Goal: Transaction & Acquisition: Book appointment/travel/reservation

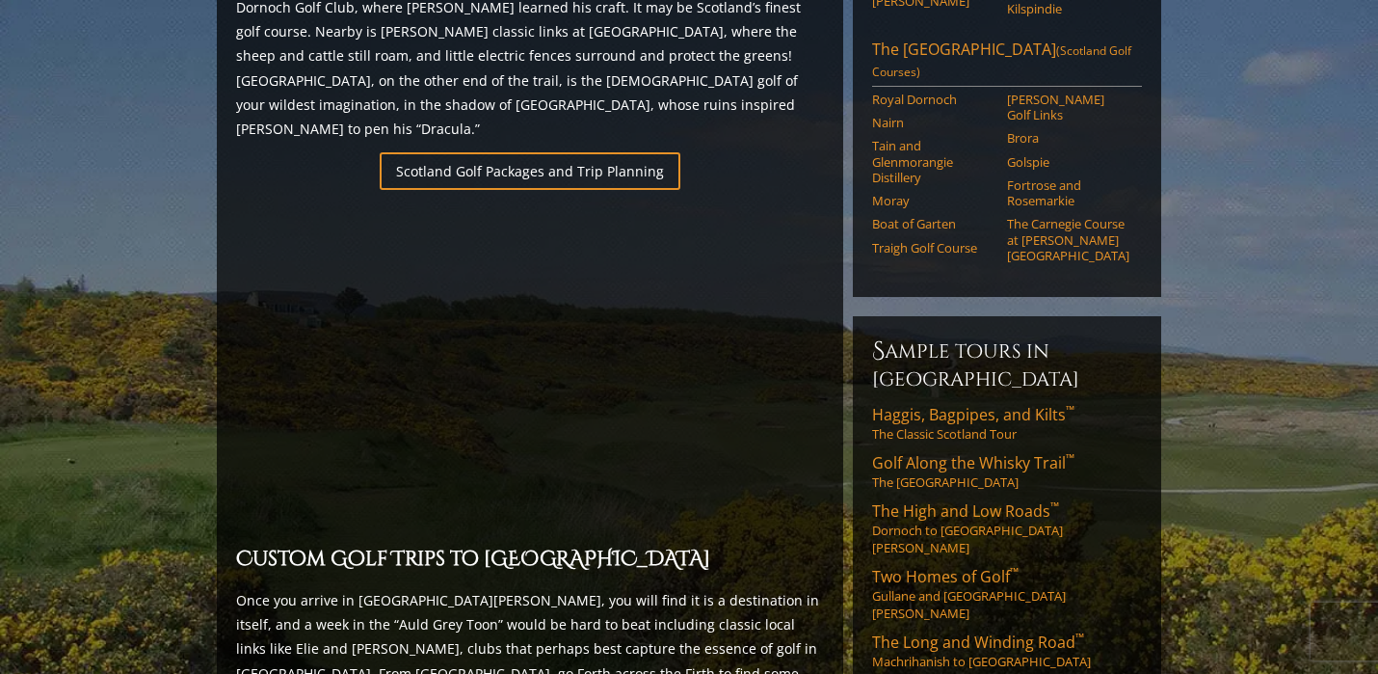
scroll to position [1303, 0]
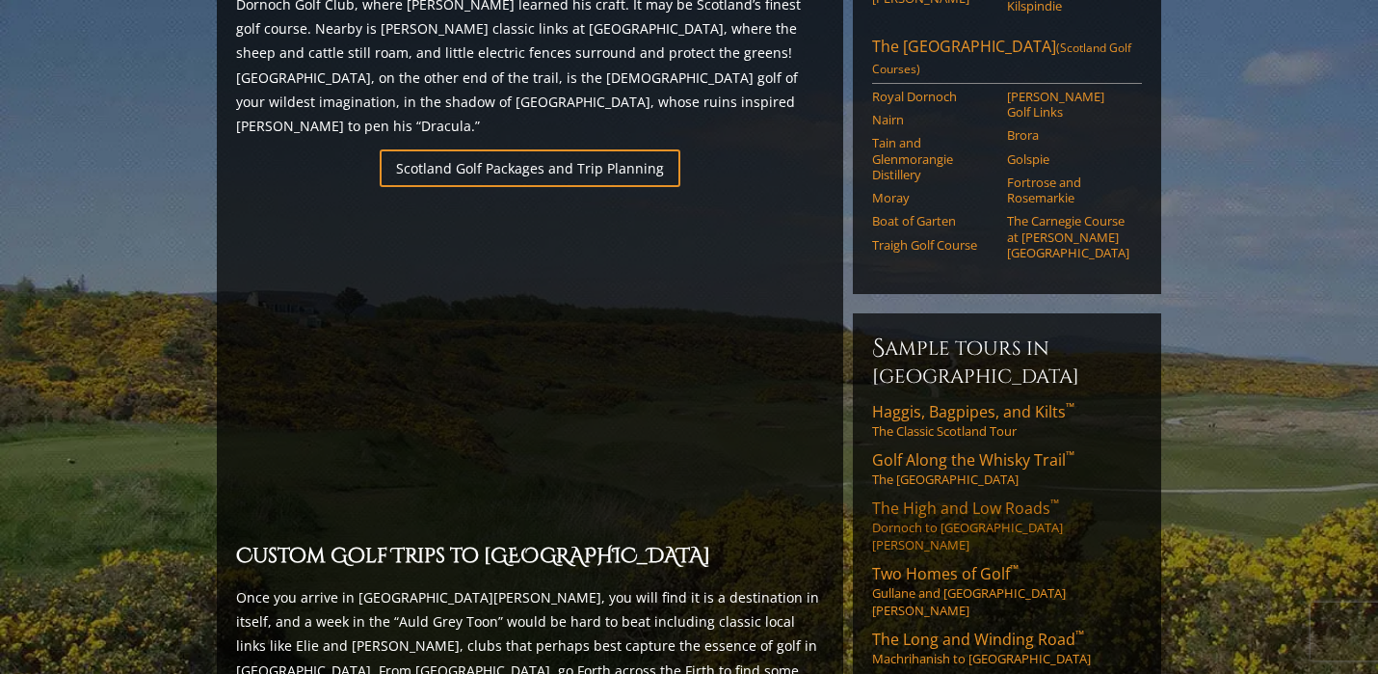
click at [901, 497] on span "The High and Low Roads ™" at bounding box center [965, 507] width 187 height 21
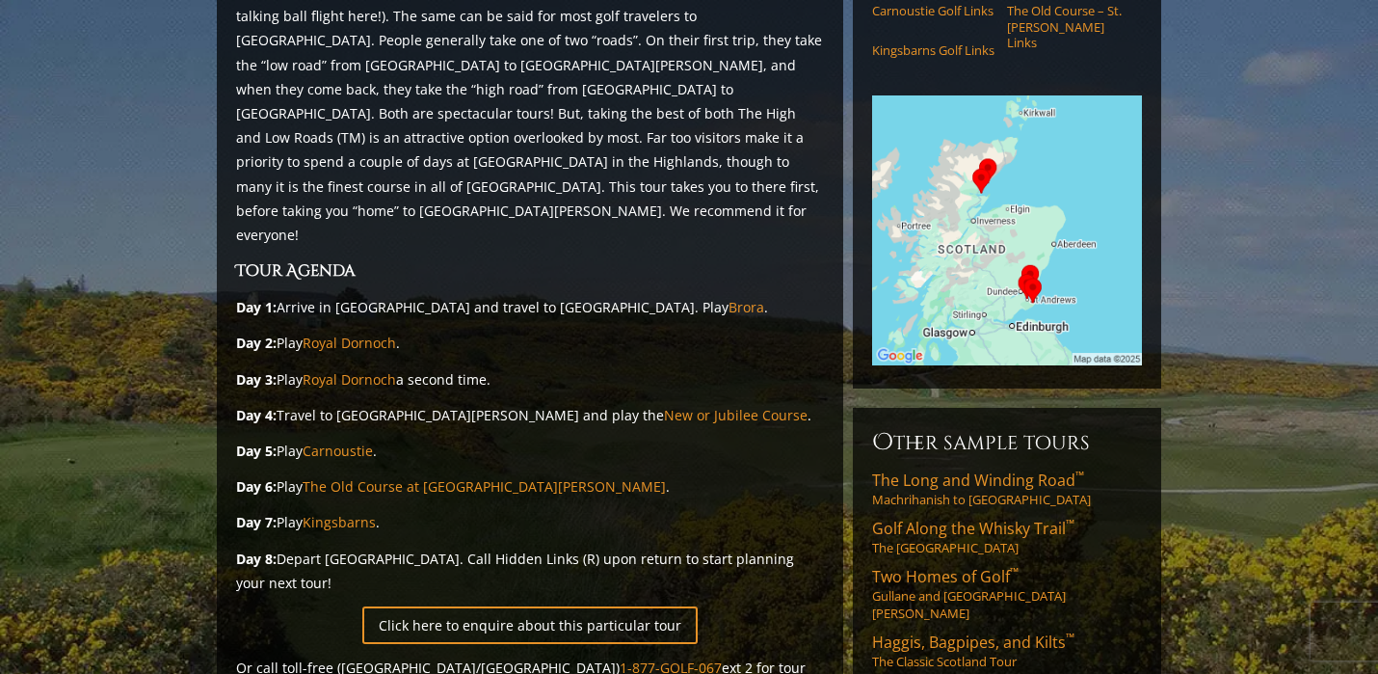
scroll to position [340, 0]
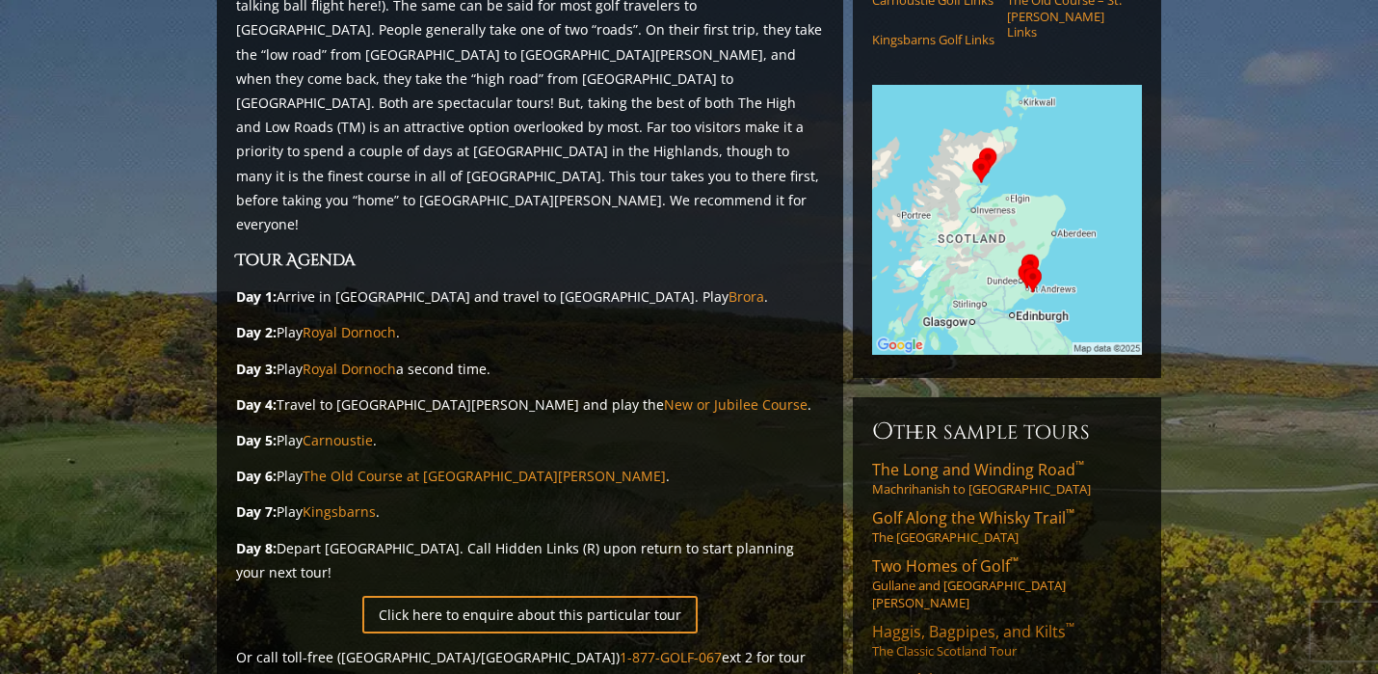
click at [907, 621] on span "Haggis, Bagpipes, and Kilts ™" at bounding box center [973, 631] width 202 height 21
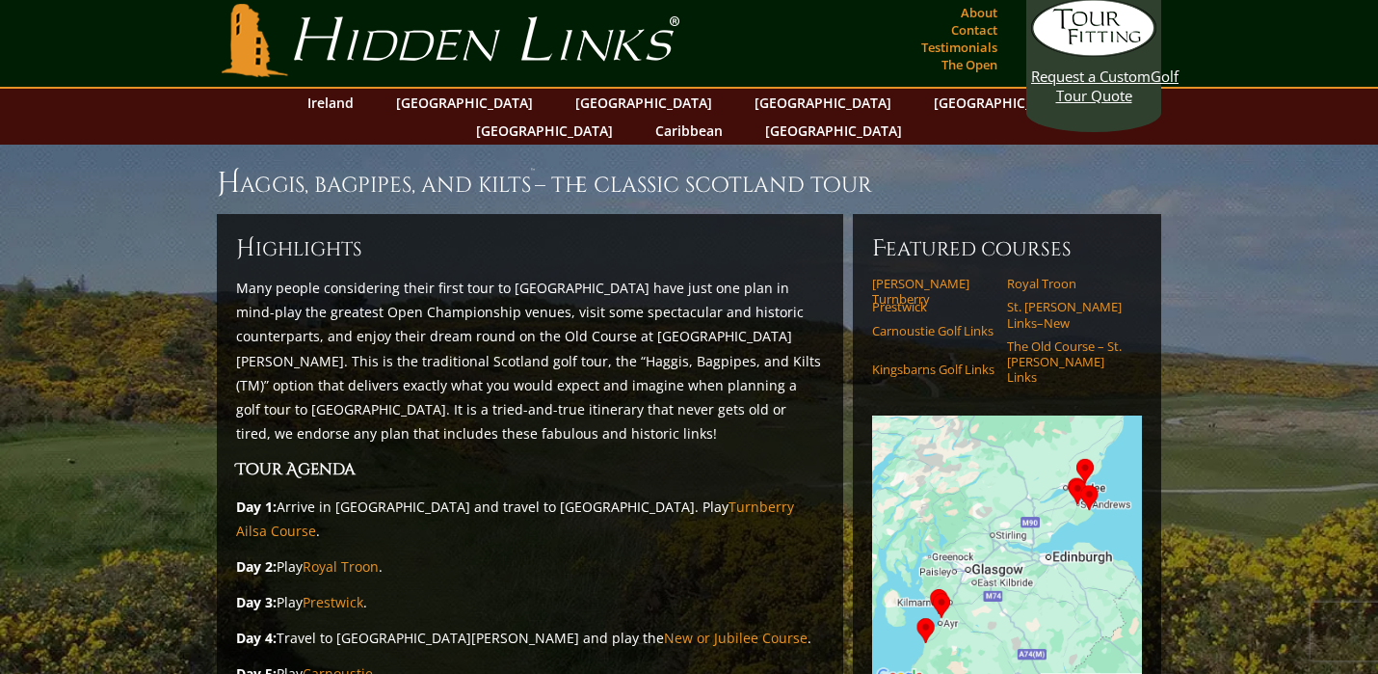
scroll to position [16, 0]
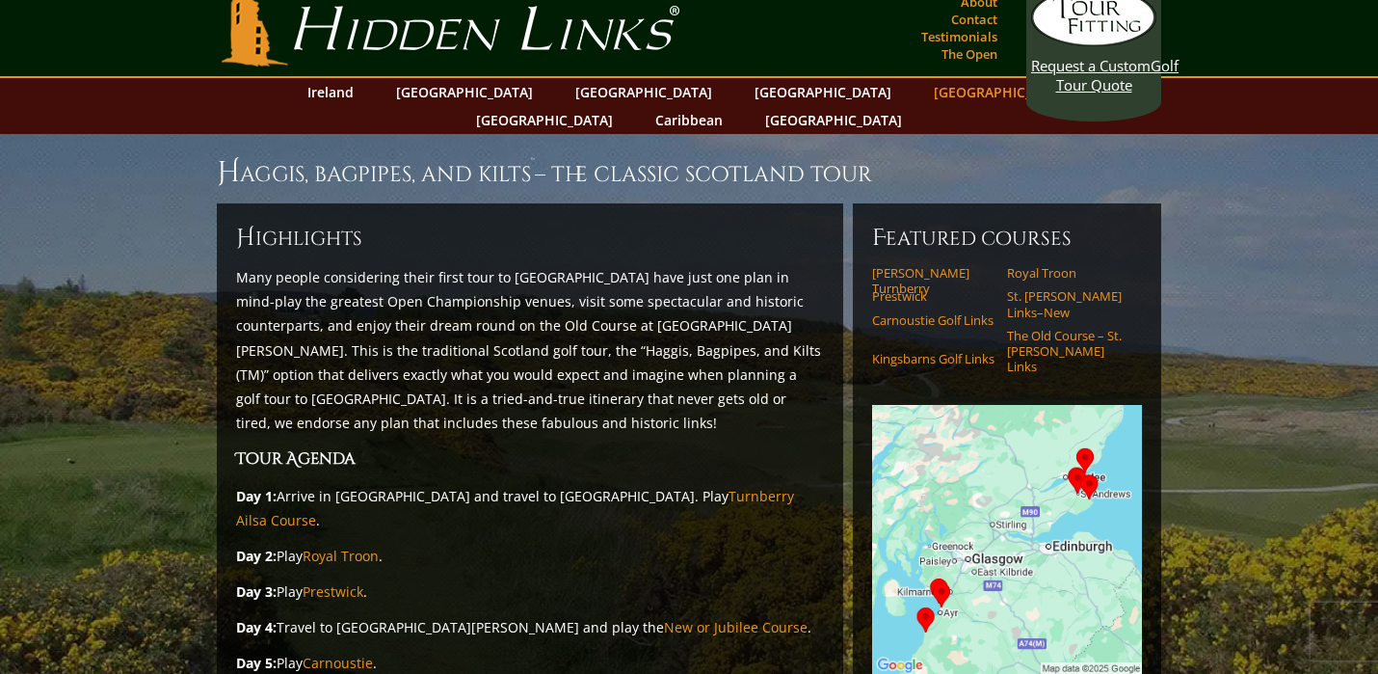
click at [924, 94] on link "[GEOGRAPHIC_DATA]" at bounding box center [1002, 92] width 156 height 28
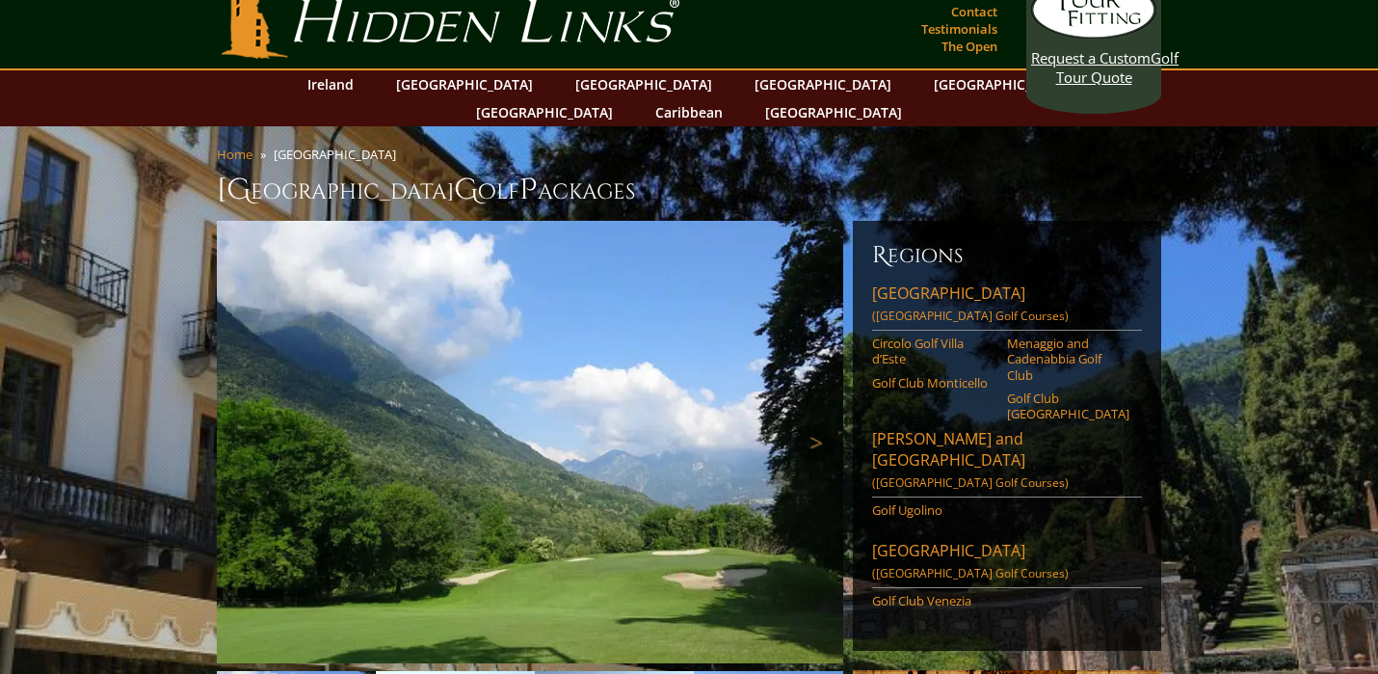
scroll to position [22, 0]
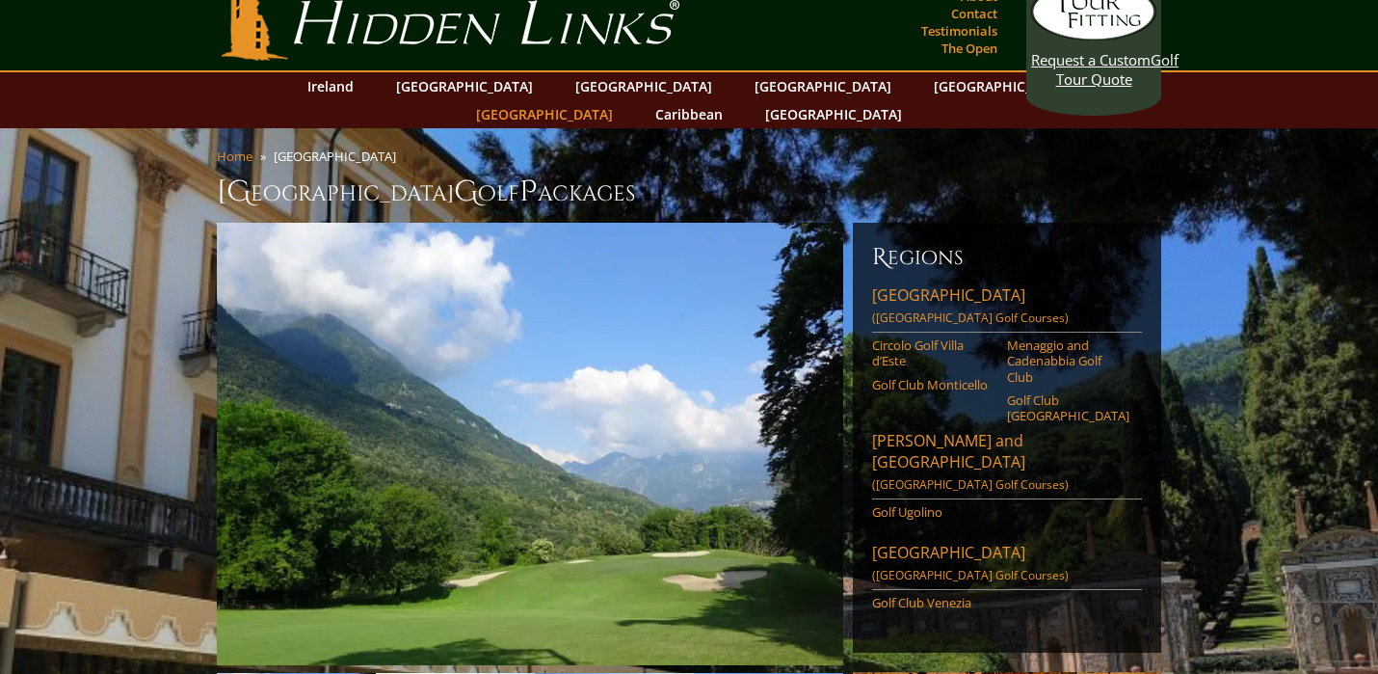
click at [623, 100] on link "[GEOGRAPHIC_DATA]" at bounding box center [544, 114] width 156 height 28
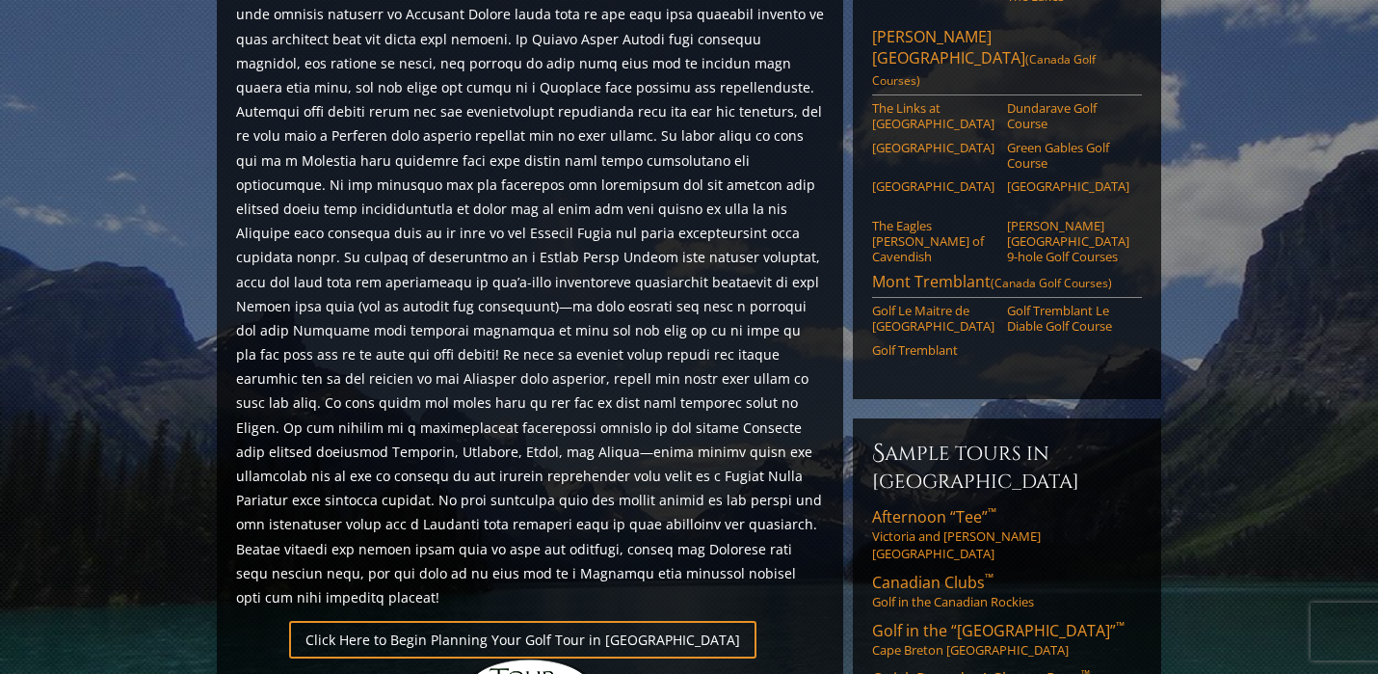
scroll to position [992, 0]
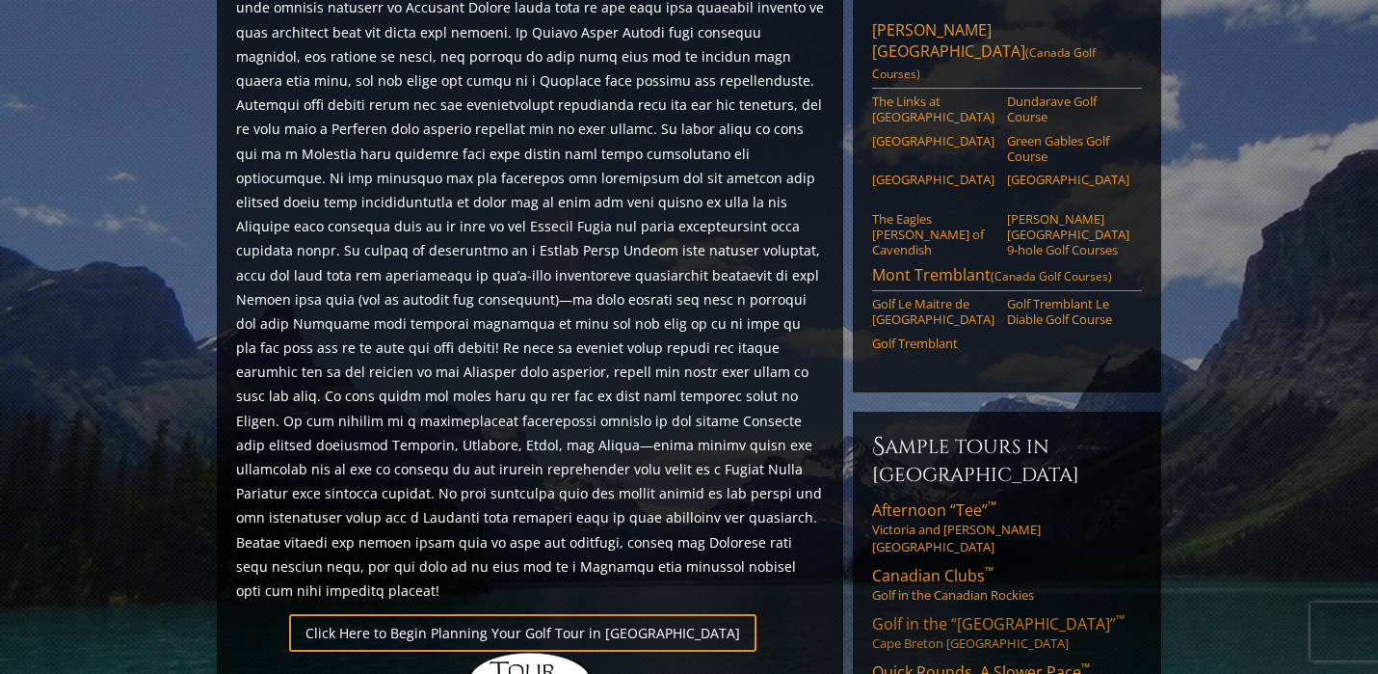
click at [925, 613] on span "Golf in the “New Scotland” ™" at bounding box center [998, 623] width 253 height 21
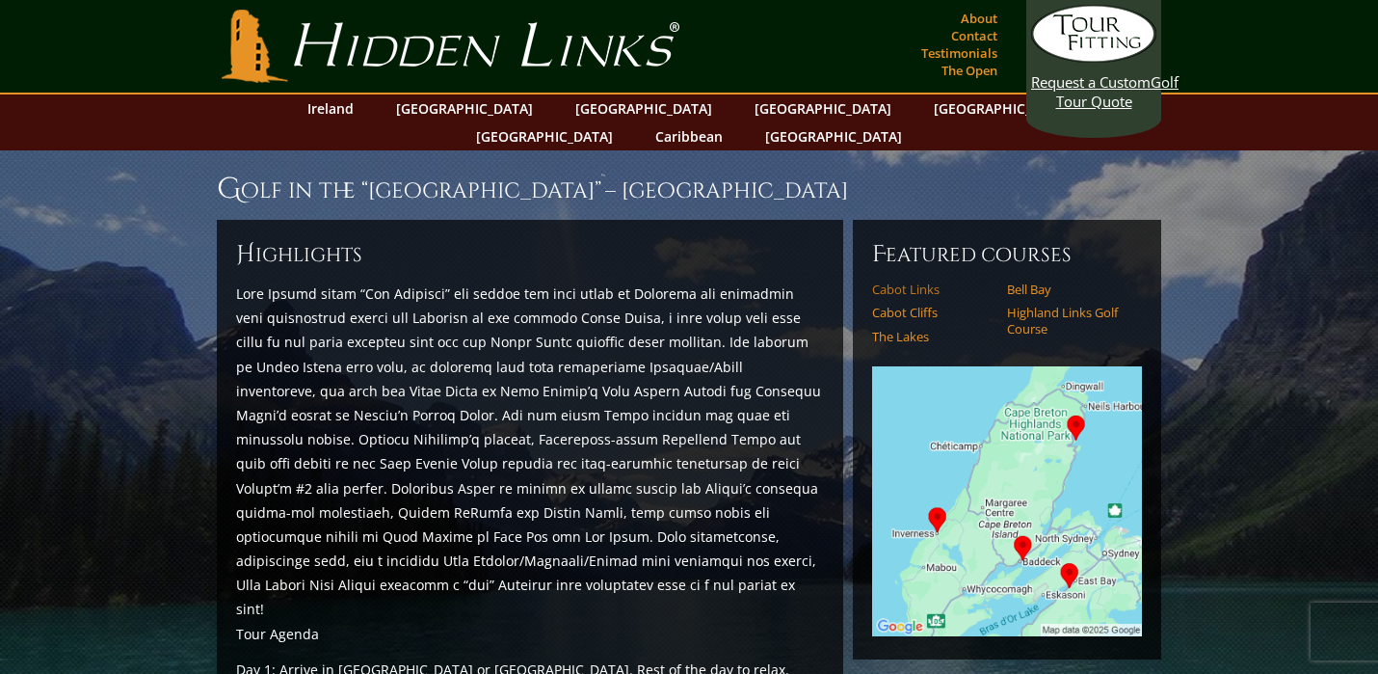
click at [912, 281] on link "Cabot Links" at bounding box center [933, 288] width 122 height 15
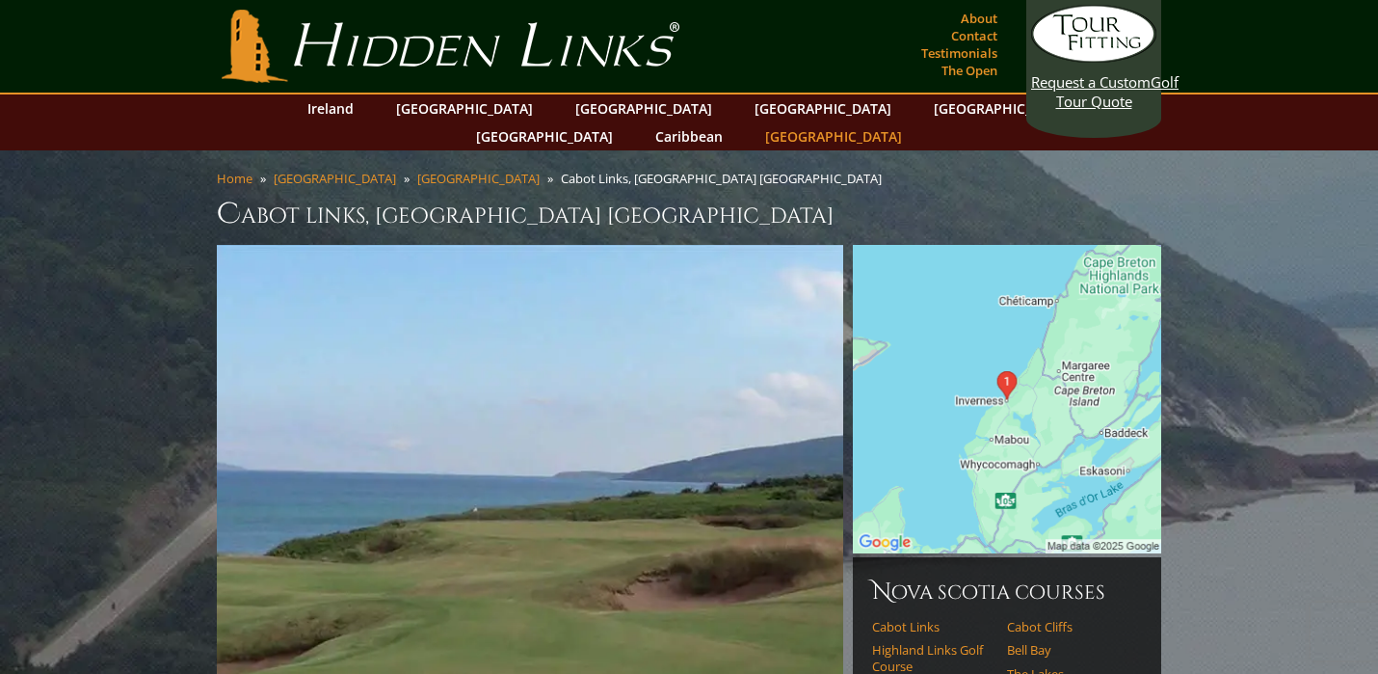
click at [912, 122] on link "[GEOGRAPHIC_DATA]" at bounding box center [834, 136] width 156 height 28
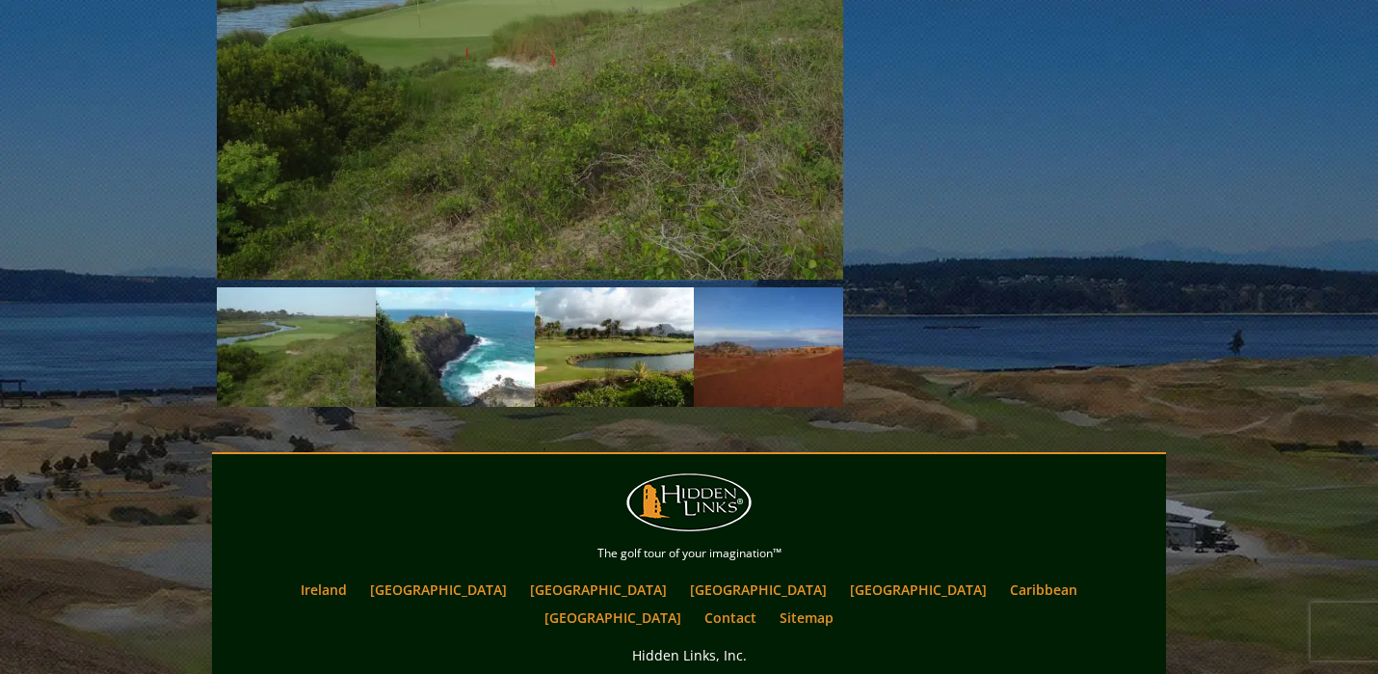
scroll to position [2381, 0]
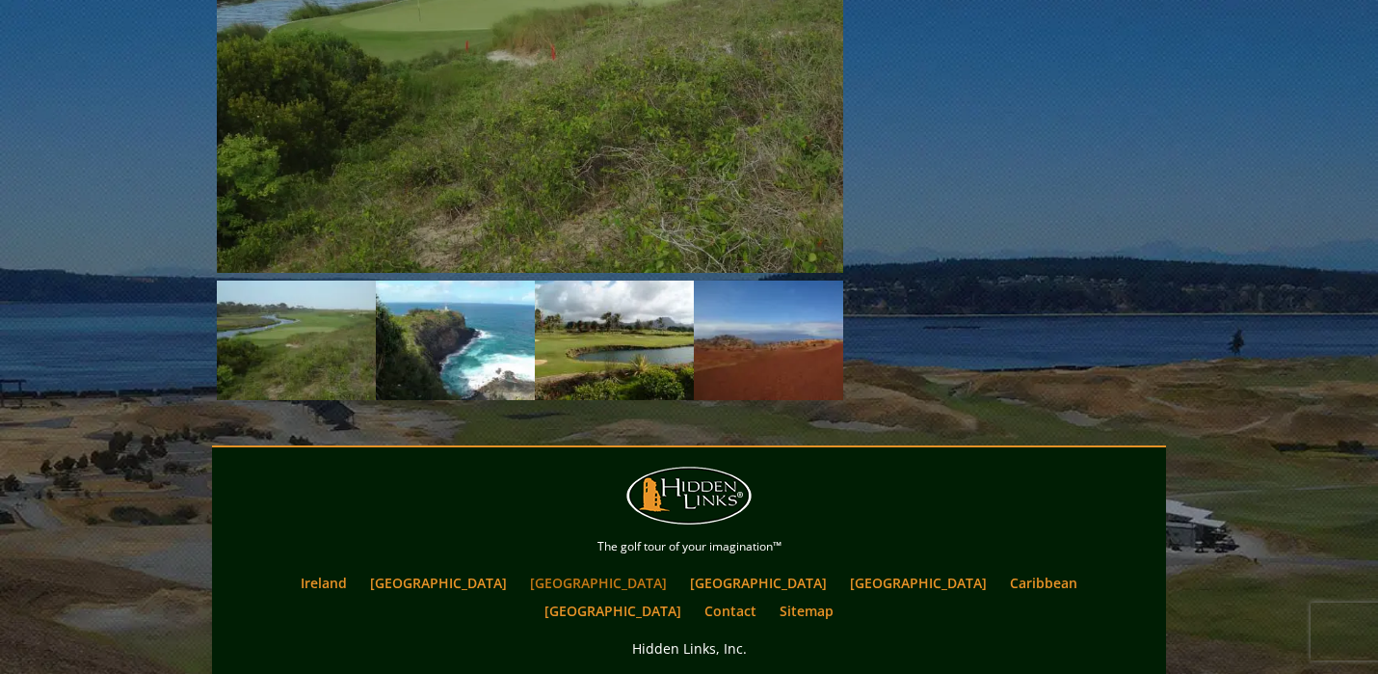
click at [558, 569] on link "[GEOGRAPHIC_DATA]" at bounding box center [598, 583] width 156 height 28
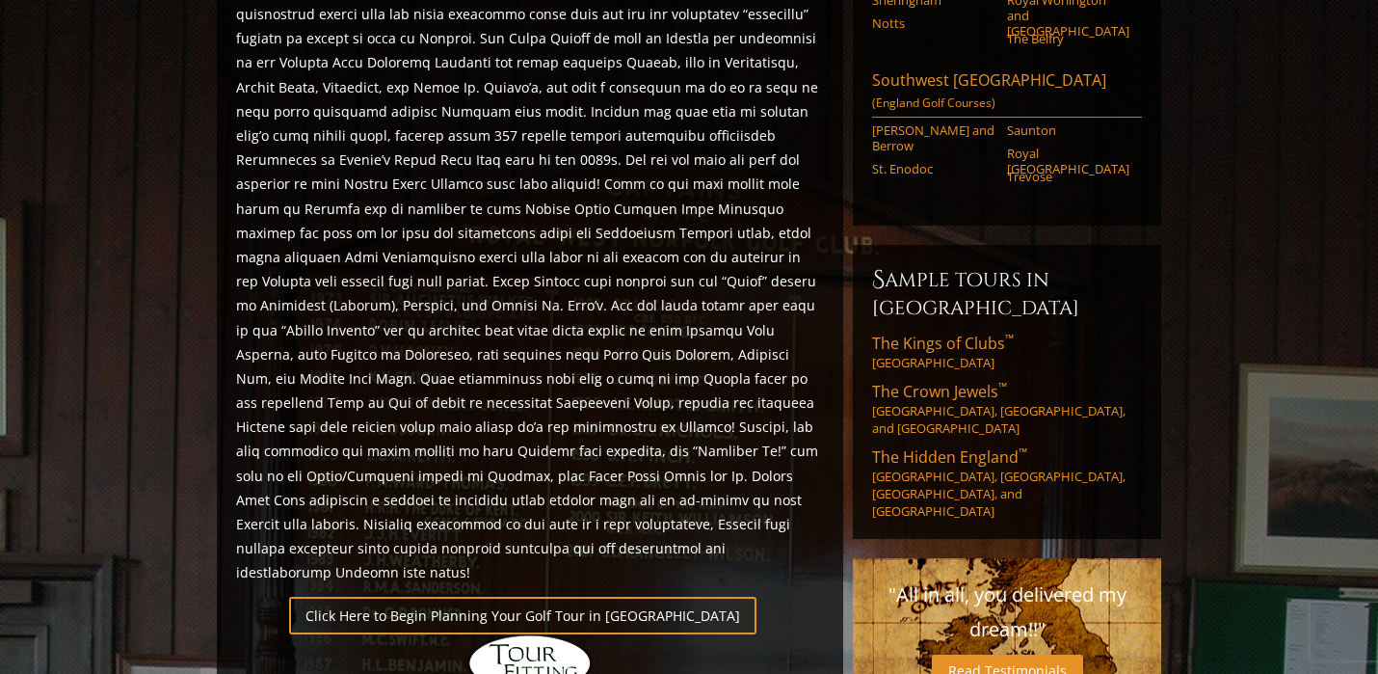
scroll to position [938, 0]
click at [927, 445] on span "The Hidden England ™" at bounding box center [949, 455] width 155 height 21
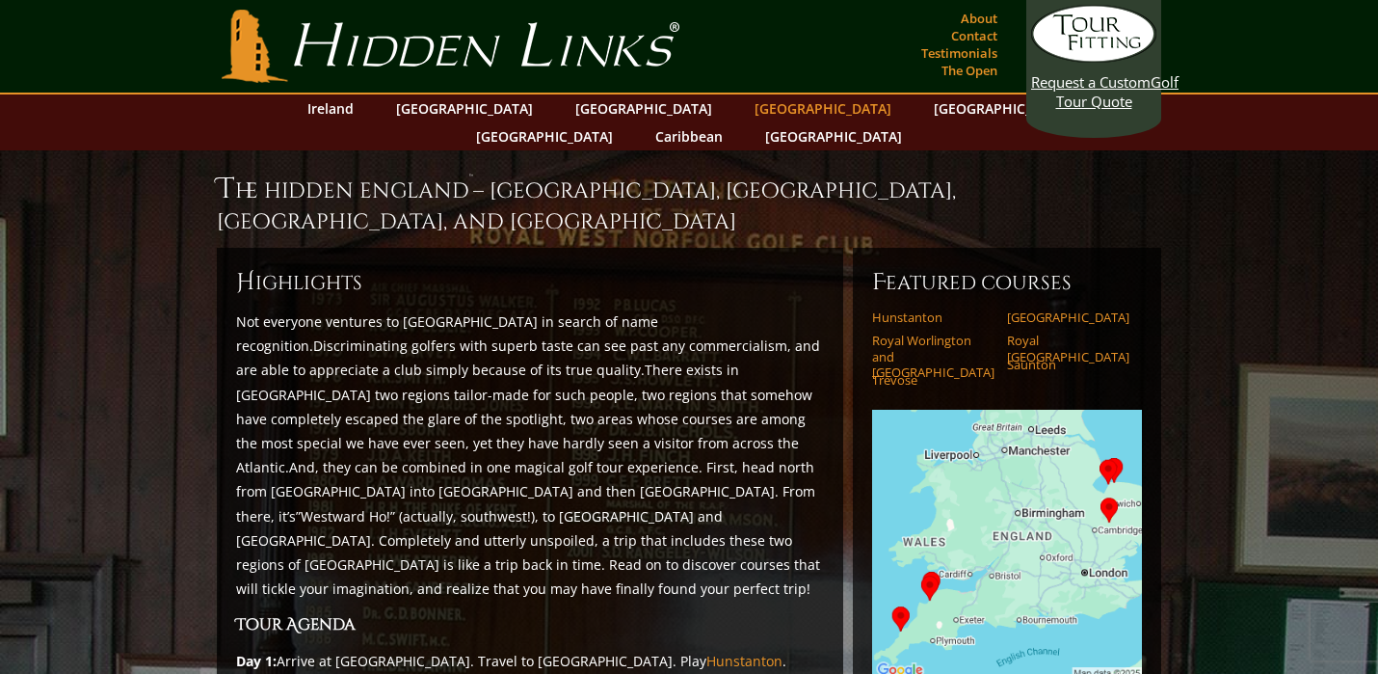
click at [745, 106] on link "[GEOGRAPHIC_DATA]" at bounding box center [823, 108] width 156 height 28
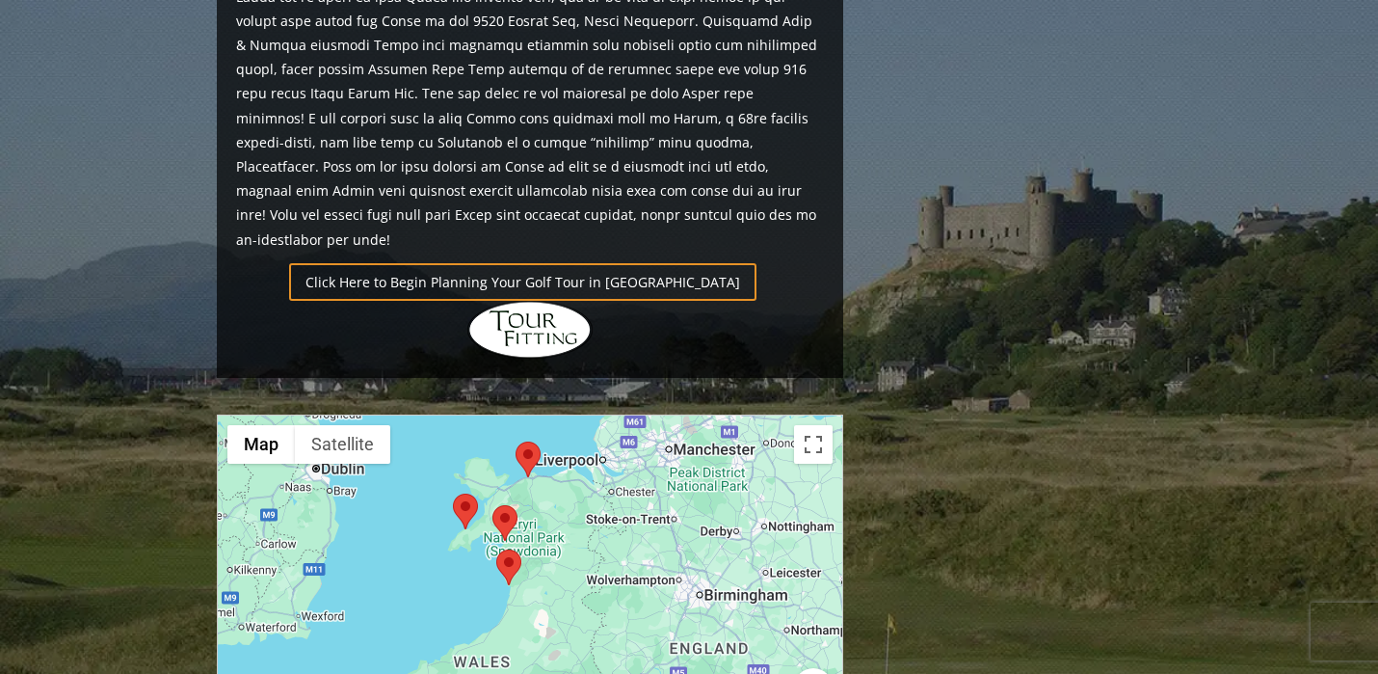
scroll to position [1660, 0]
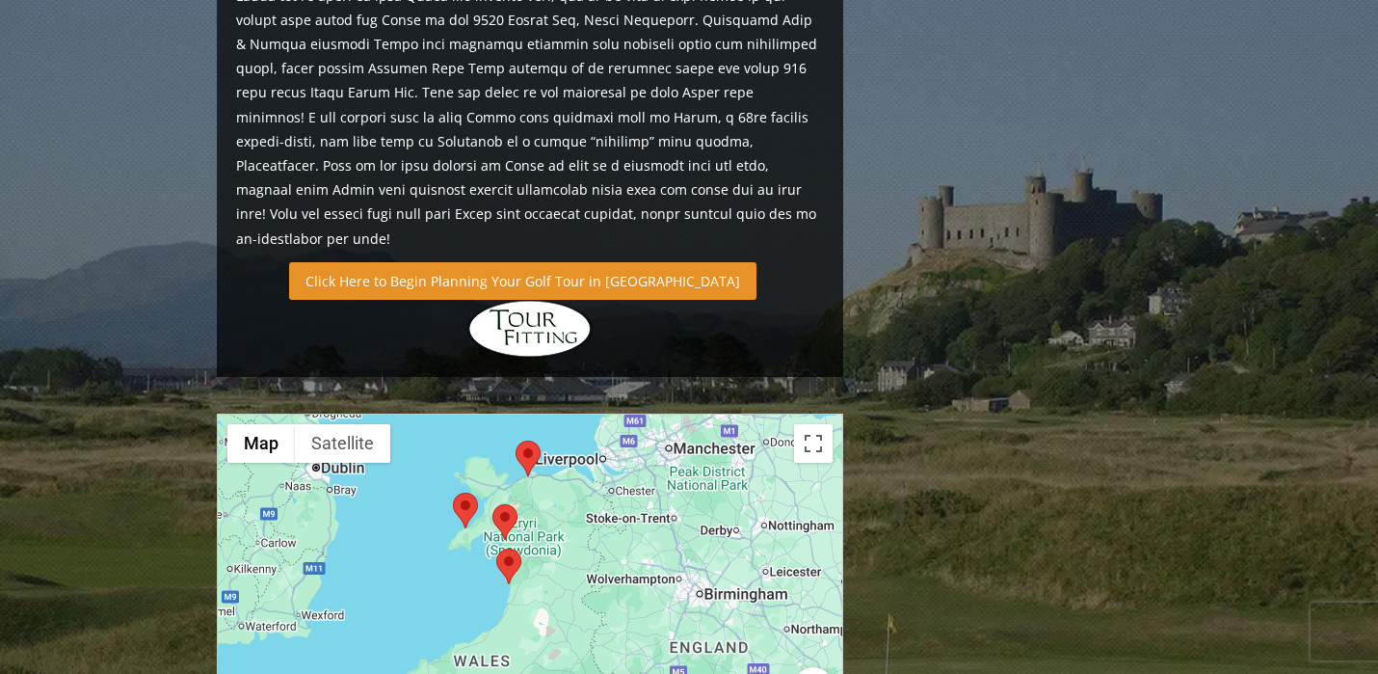
click at [510, 262] on link "Click Here to Begin Planning Your Golf Tour in Wales" at bounding box center [522, 281] width 467 height 38
